Goal: Task Accomplishment & Management: Manage account settings

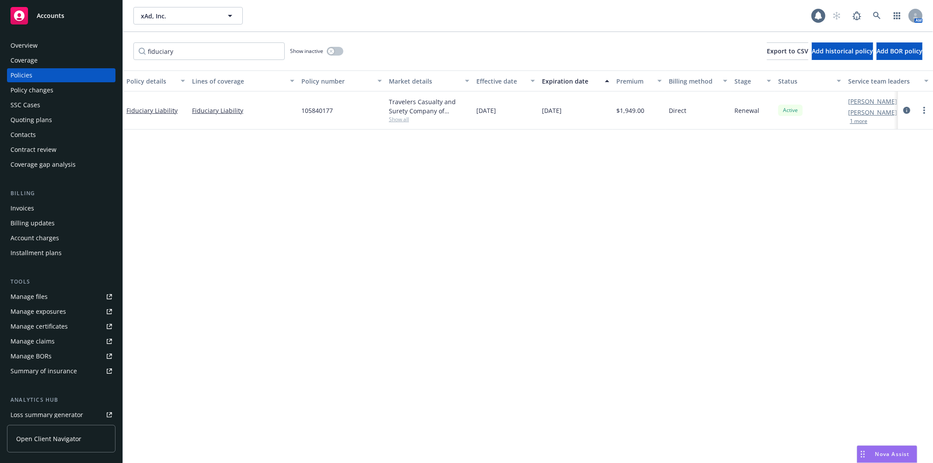
click at [658, 254] on div "Policy details Lines of coverage Policy number Market details Effective date Ex…" at bounding box center [528, 266] width 810 height 393
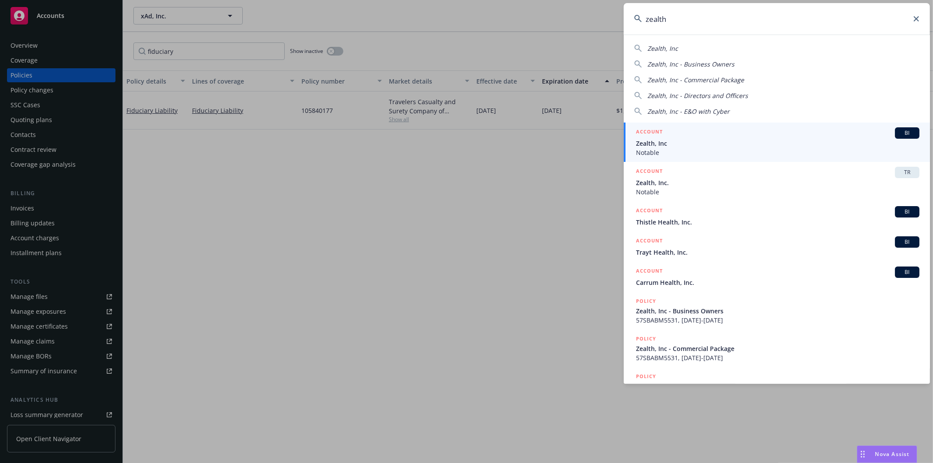
type input "zealth"
click at [718, 133] on div "ACCOUNT BI" at bounding box center [777, 132] width 283 height 11
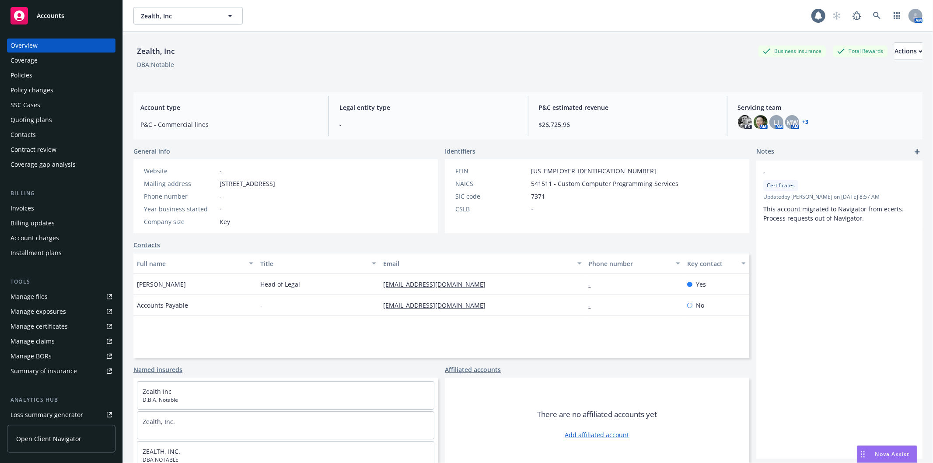
click at [34, 147] on div "Contract review" at bounding box center [33, 150] width 46 height 14
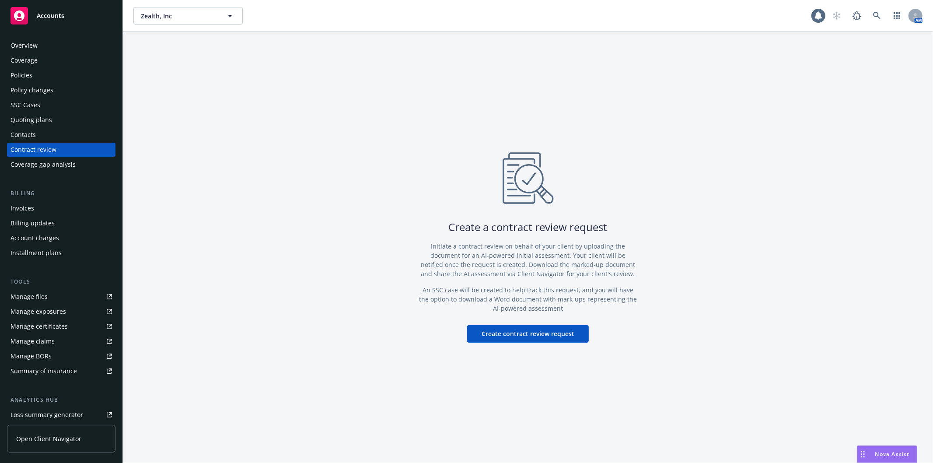
click at [545, 331] on button "Create contract review request" at bounding box center [528, 333] width 122 height 17
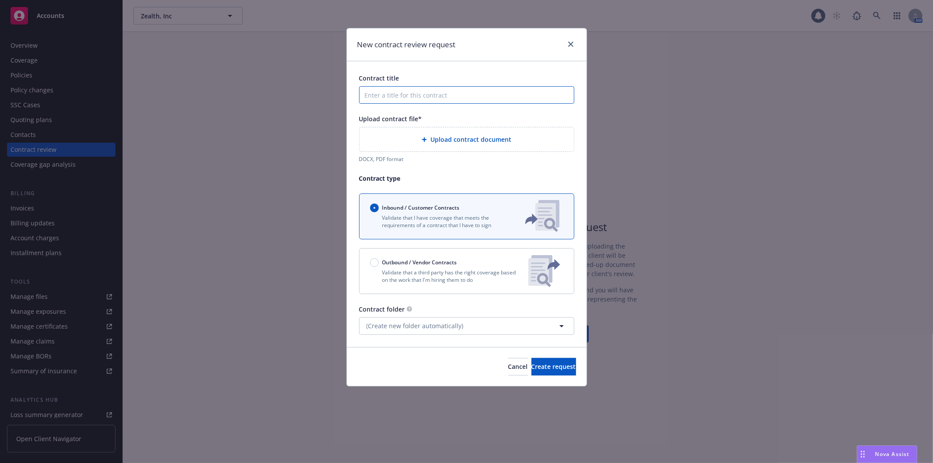
click at [432, 90] on input "Contract title" at bounding box center [466, 94] width 215 height 17
type input "Zealth_Mount Sinai Health Insurance Requirements"
click at [550, 119] on div "Upload contract file*" at bounding box center [466, 118] width 215 height 9
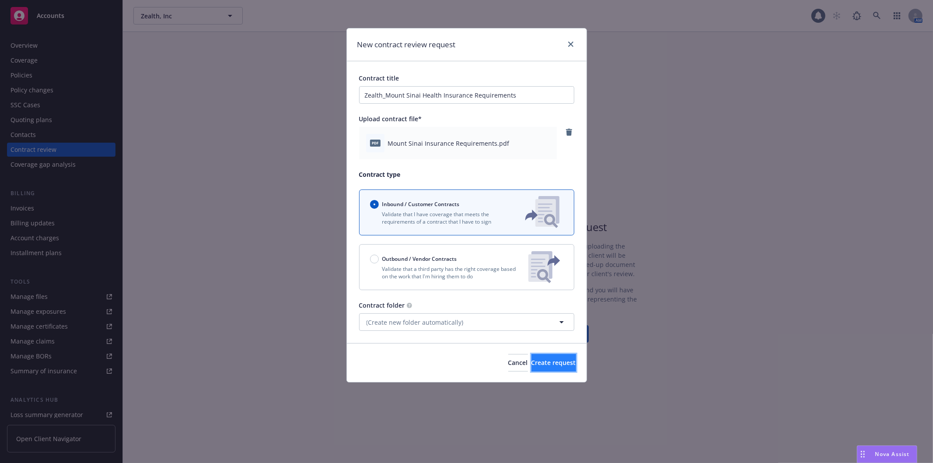
click at [550, 363] on span "Create request" at bounding box center [554, 362] width 45 height 8
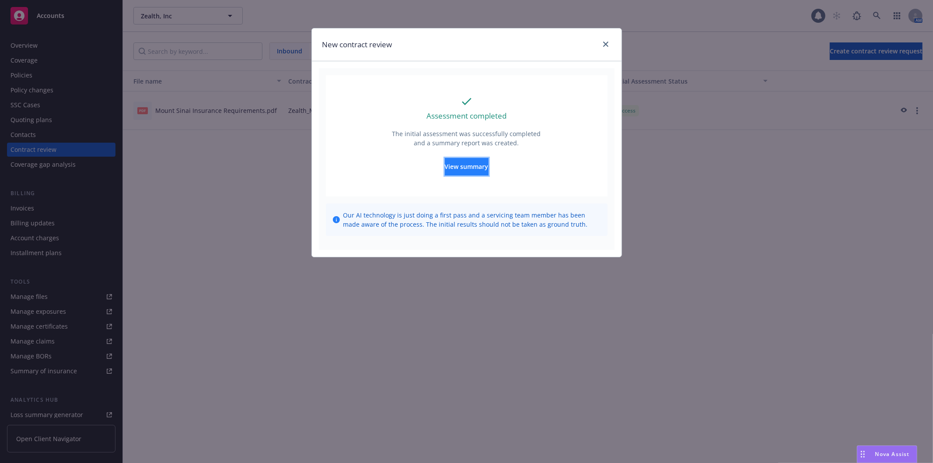
click at [482, 168] on span "View summary" at bounding box center [467, 166] width 44 height 8
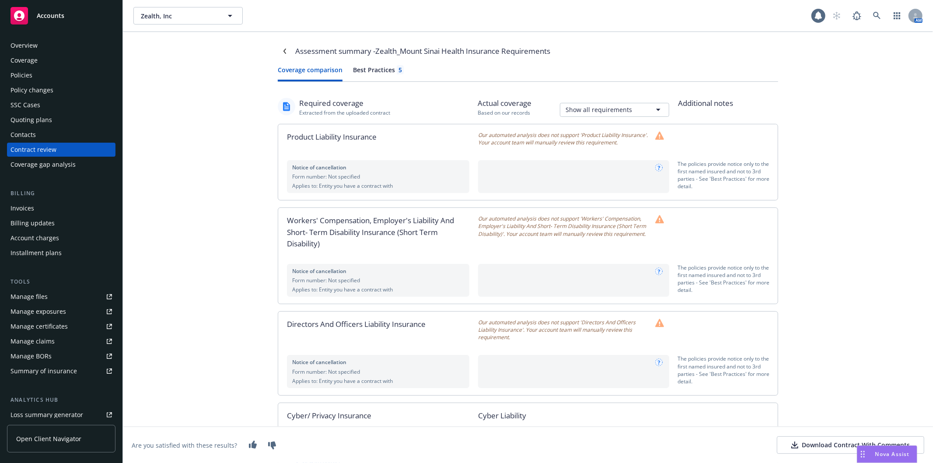
click at [811, 445] on div "Download Contract With Comments" at bounding box center [850, 445] width 119 height 9
click at [32, 68] on div "Policies" at bounding box center [60, 75] width 101 height 14
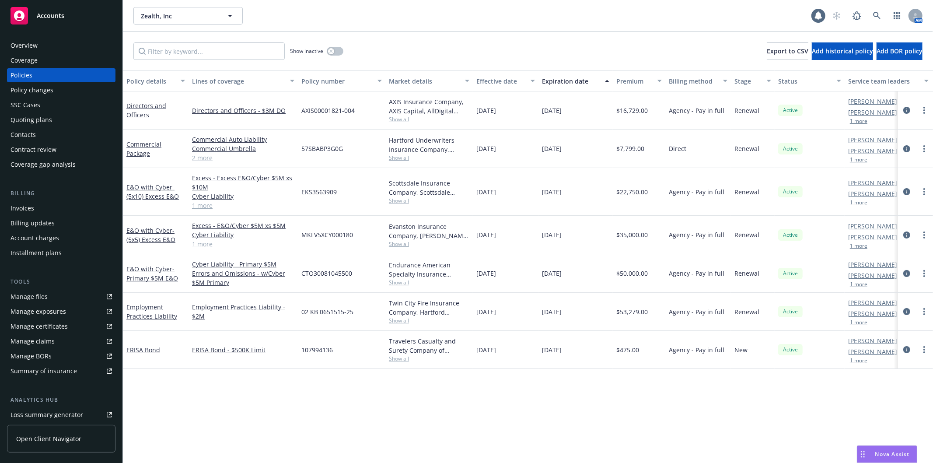
click at [29, 296] on div "Manage files" at bounding box center [28, 297] width 37 height 14
click at [145, 154] on link "Commercial Package" at bounding box center [143, 148] width 35 height 17
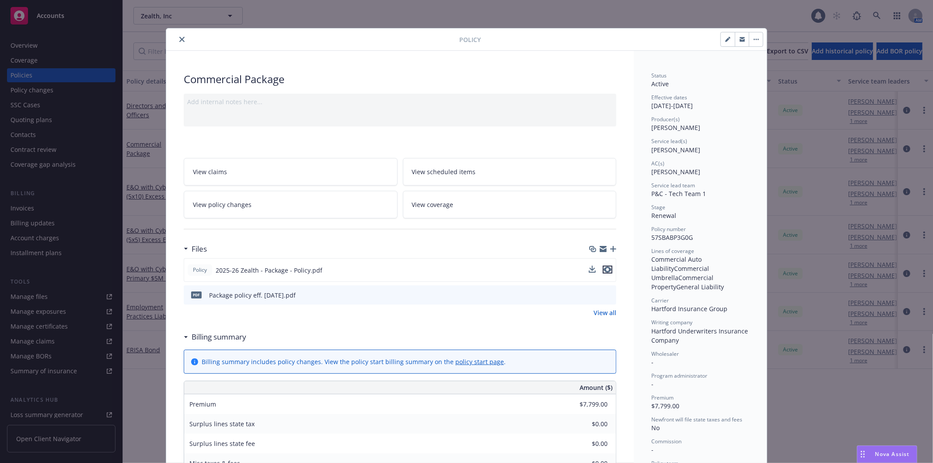
click at [607, 268] on icon "preview file" at bounding box center [608, 269] width 8 height 6
click at [179, 38] on icon "close" at bounding box center [181, 39] width 5 height 5
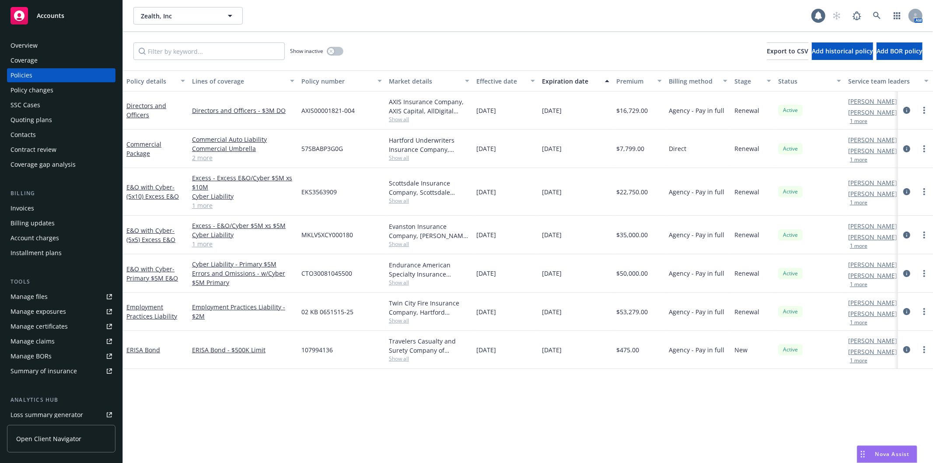
click at [212, 159] on link "2 more" at bounding box center [243, 157] width 102 height 9
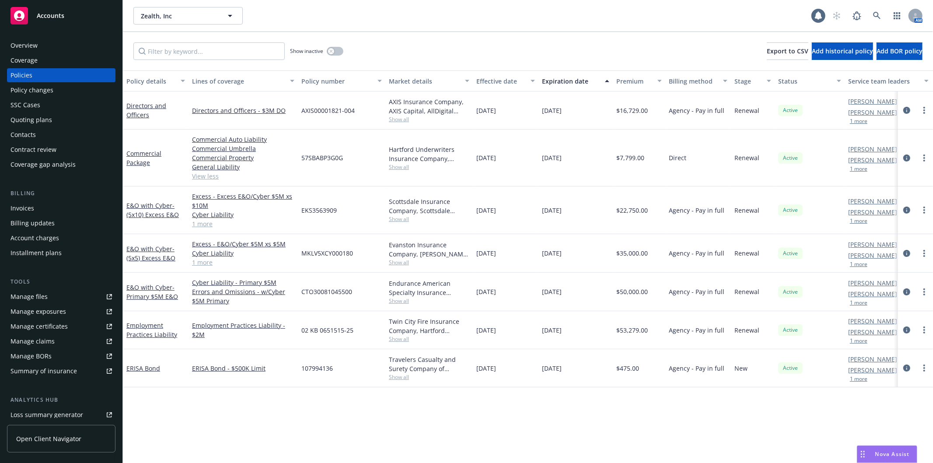
click at [207, 177] on link "View less" at bounding box center [243, 175] width 102 height 9
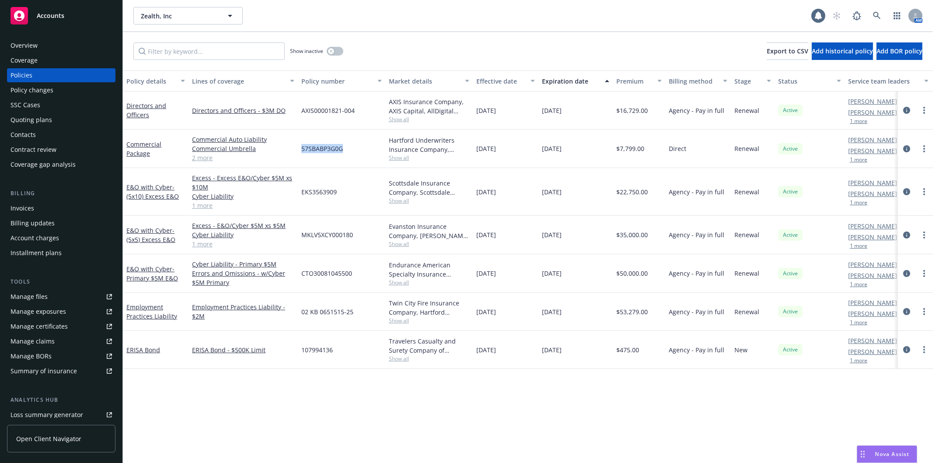
drag, startPoint x: 299, startPoint y: 147, endPoint x: 350, endPoint y: 147, distance: 51.6
click at [350, 147] on div "57SBABP3G0G" at bounding box center [341, 148] width 87 height 38
copy span "57SBABP3G0G"
click at [39, 146] on div "Contract review" at bounding box center [33, 150] width 46 height 14
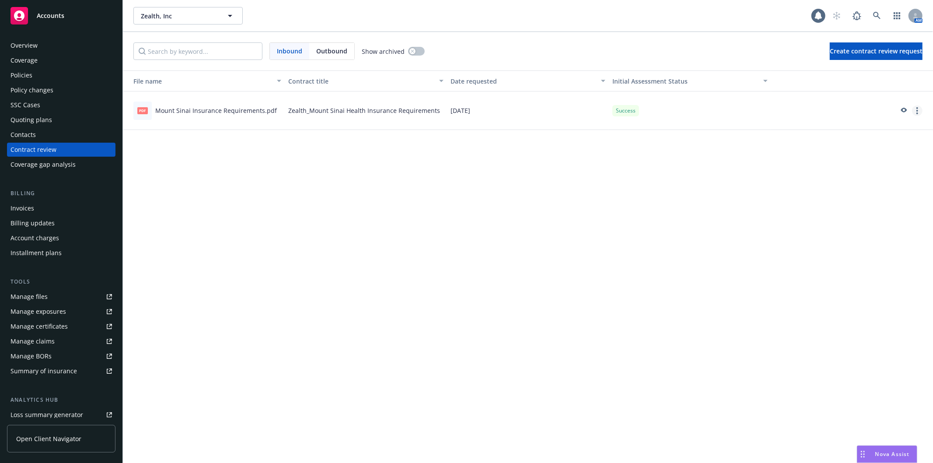
click at [917, 109] on icon "more" at bounding box center [917, 110] width 2 height 7
click at [663, 199] on div "File name Contract title Date requested Initial Assessment Status pdf Mount Sin…" at bounding box center [528, 266] width 810 height 393
click at [906, 108] on icon "preview" at bounding box center [903, 111] width 8 height 6
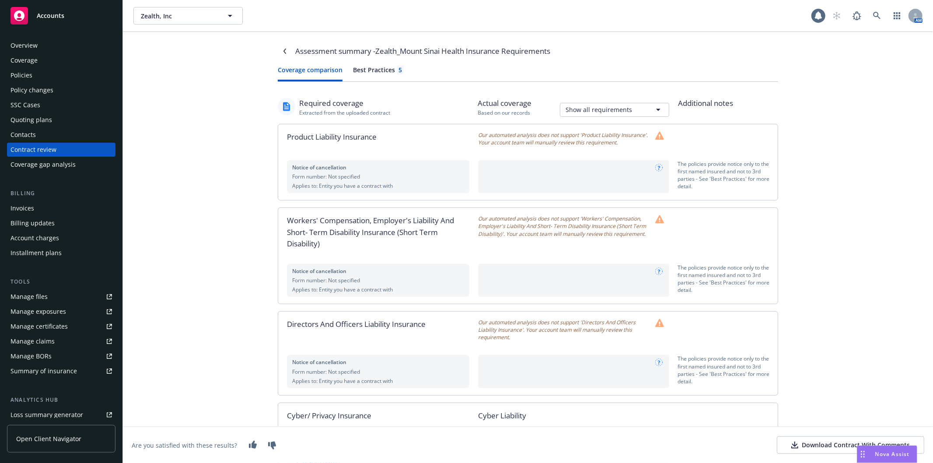
click at [886, 455] on span "Nova Assist" at bounding box center [892, 453] width 35 height 7
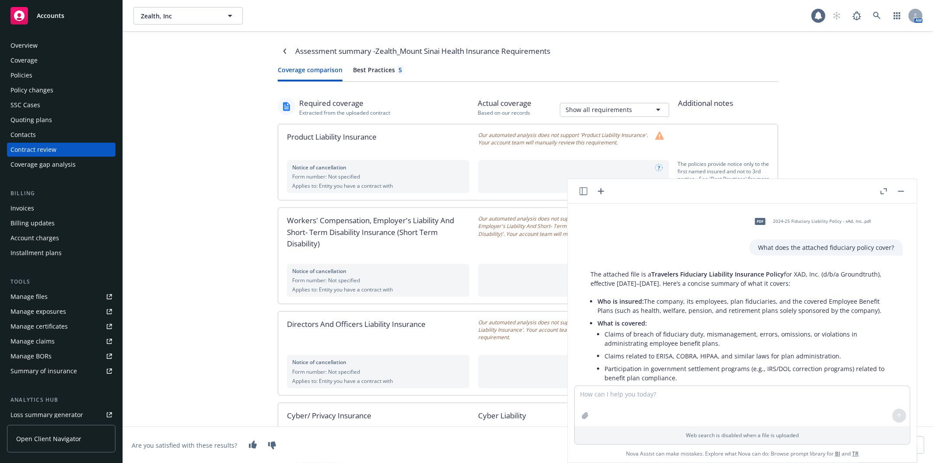
scroll to position [167, 0]
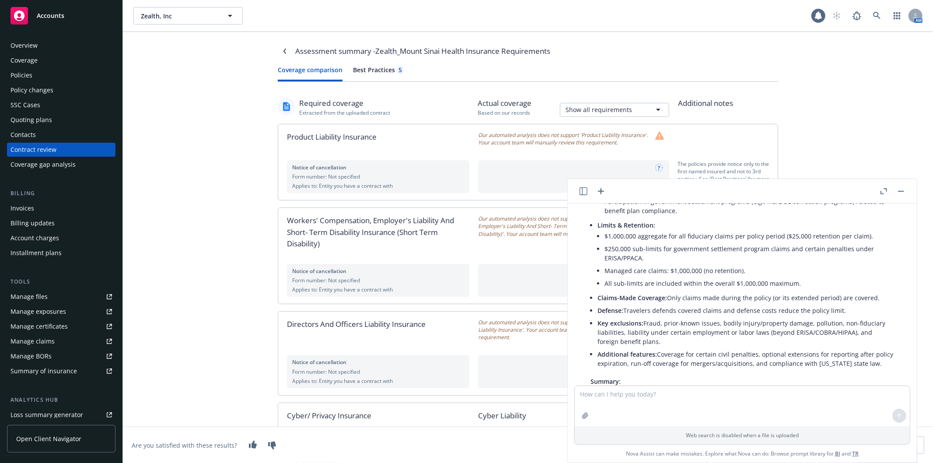
click at [903, 194] on button "button" at bounding box center [901, 191] width 10 height 10
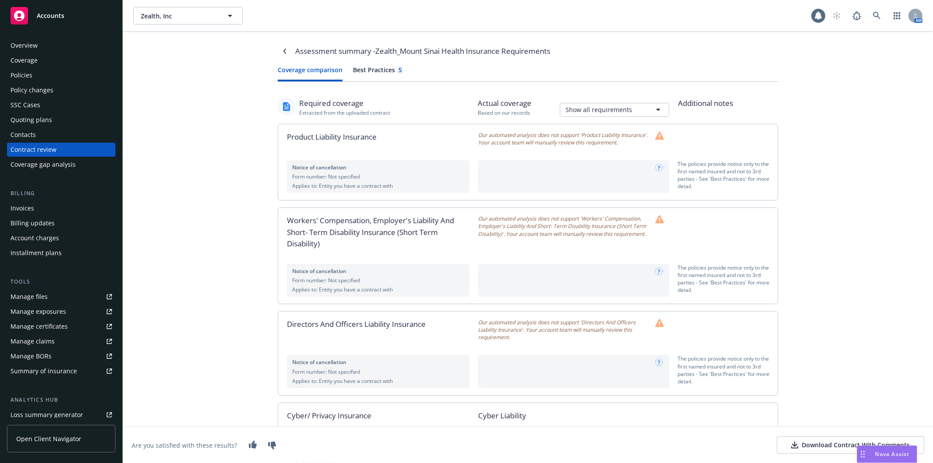
click at [45, 70] on div "Policies" at bounding box center [60, 75] width 101 height 14
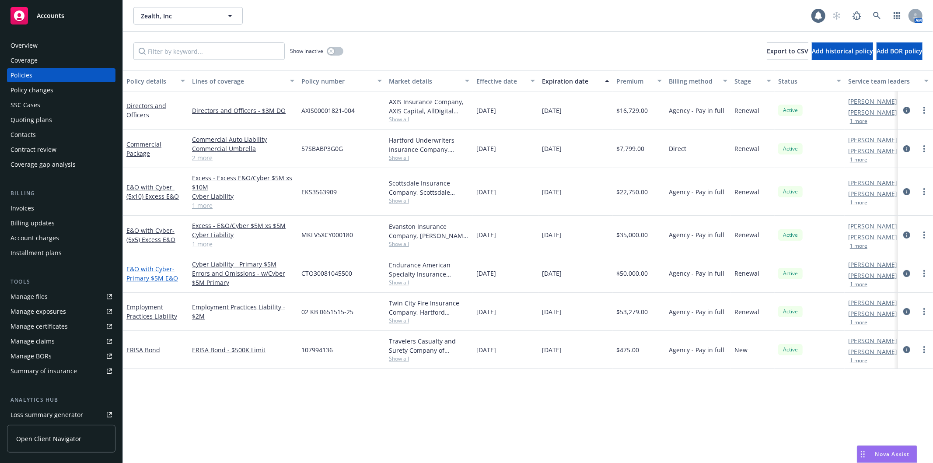
click at [156, 274] on span "- Primary $5M E&O" at bounding box center [152, 273] width 52 height 17
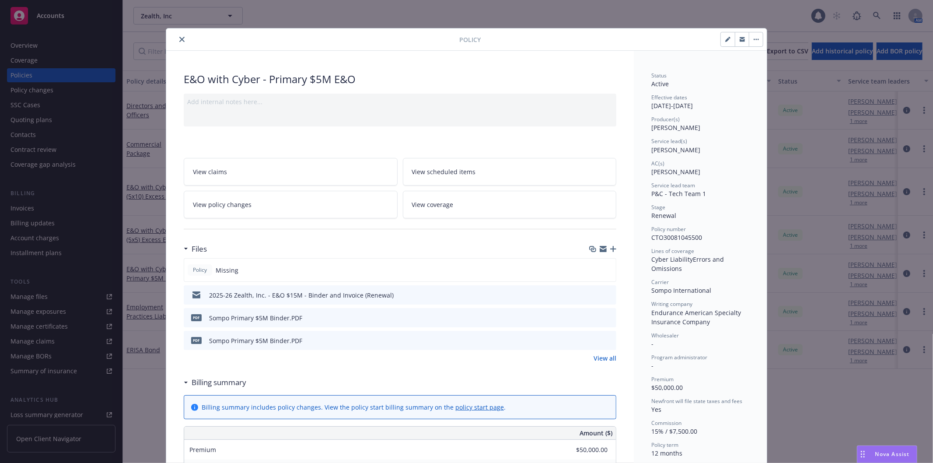
click at [179, 39] on icon "close" at bounding box center [181, 39] width 5 height 5
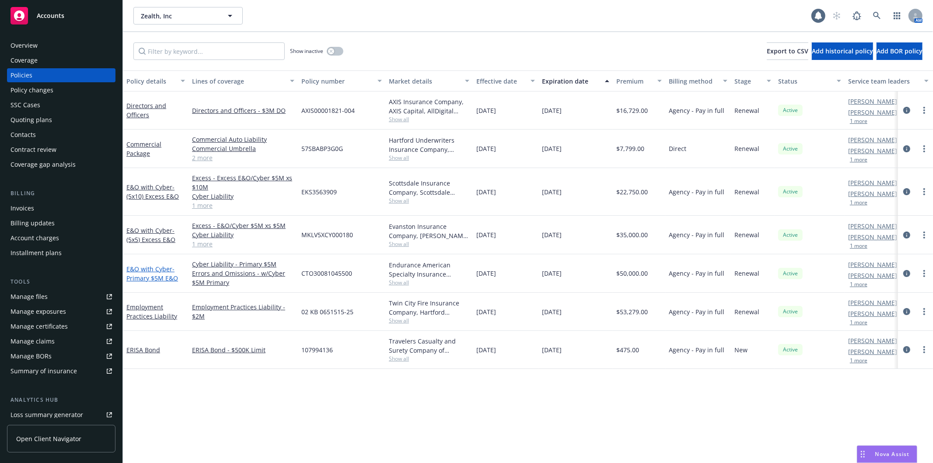
click at [163, 276] on span "- Primary $5M E&O" at bounding box center [152, 273] width 52 height 17
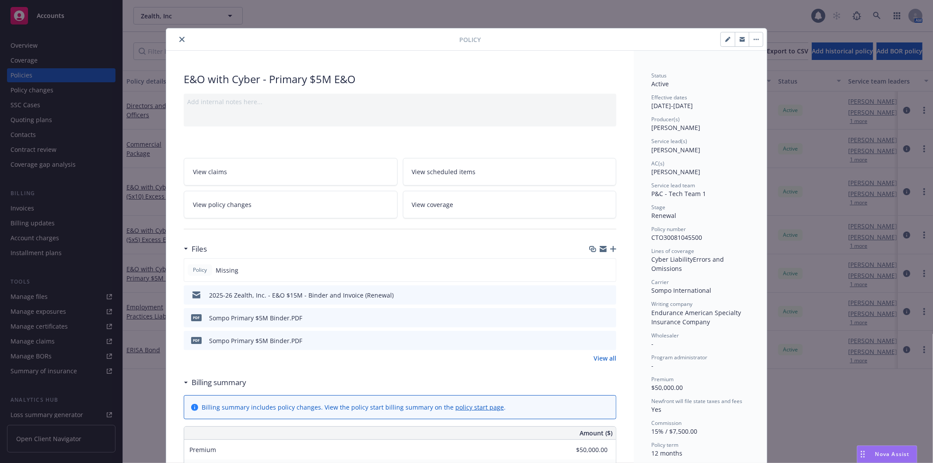
scroll to position [26, 0]
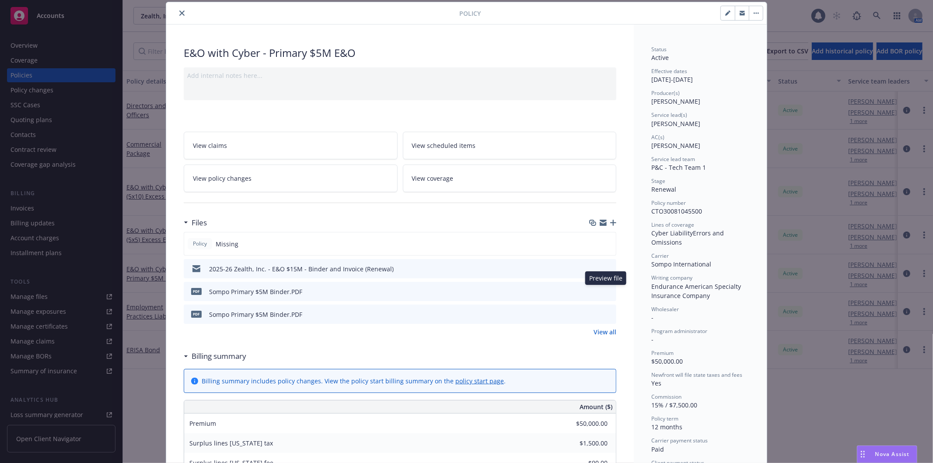
click at [604, 290] on icon "preview file" at bounding box center [608, 291] width 8 height 6
click at [181, 14] on icon "close" at bounding box center [181, 12] width 5 height 5
click at [179, 10] on icon "close" at bounding box center [181, 12] width 5 height 5
click at [179, 14] on icon "close" at bounding box center [181, 12] width 5 height 5
click at [179, 11] on icon "close" at bounding box center [181, 12] width 5 height 5
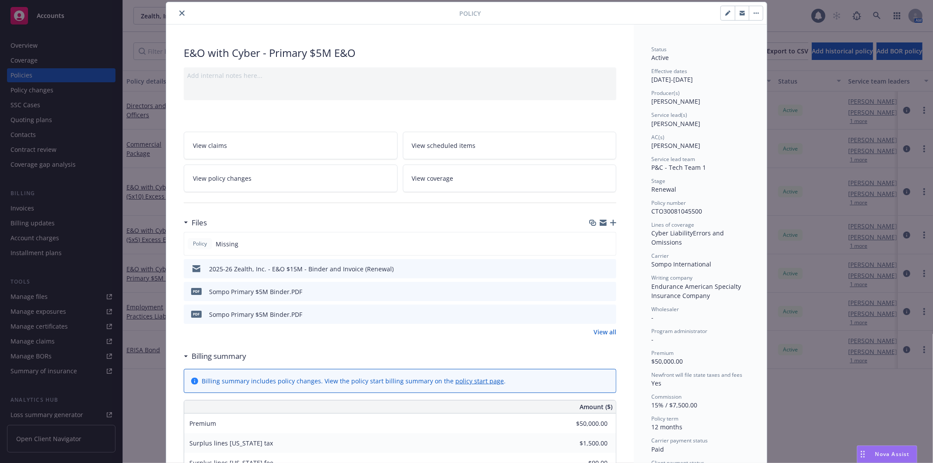
click at [778, 22] on div "Policy E&O with Cyber - Primary $5M E&O Add internal notes here... View claims …" at bounding box center [466, 231] width 933 height 463
click at [181, 12] on icon "close" at bounding box center [181, 12] width 5 height 5
